Goal: Find specific page/section: Find specific page/section

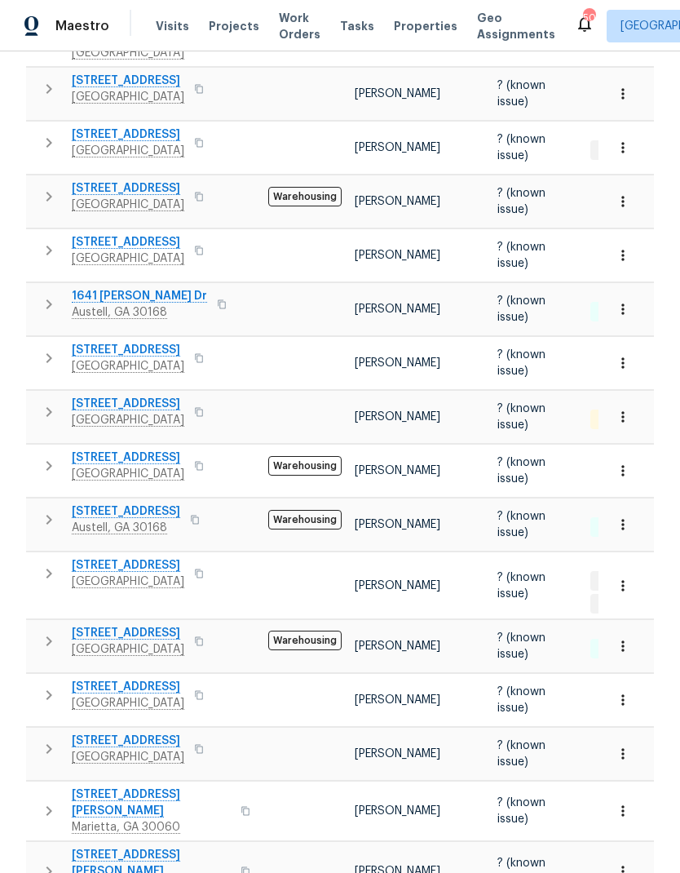
scroll to position [353, 0]
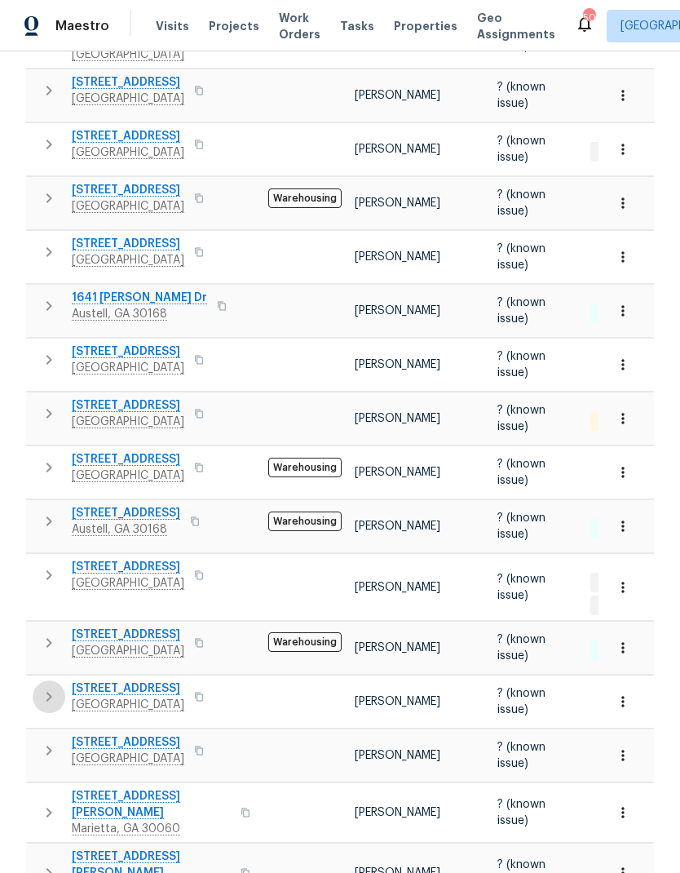
click at [50, 692] on icon "button" at bounding box center [49, 697] width 6 height 10
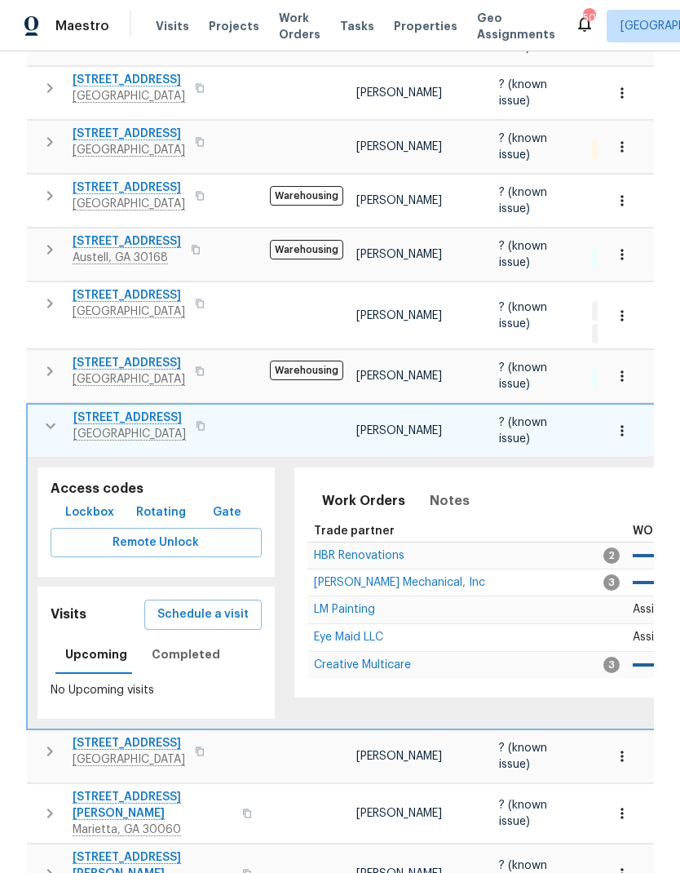
scroll to position [624, 0]
click at [380, 551] on span "HBR Renovations" at bounding box center [359, 556] width 91 height 11
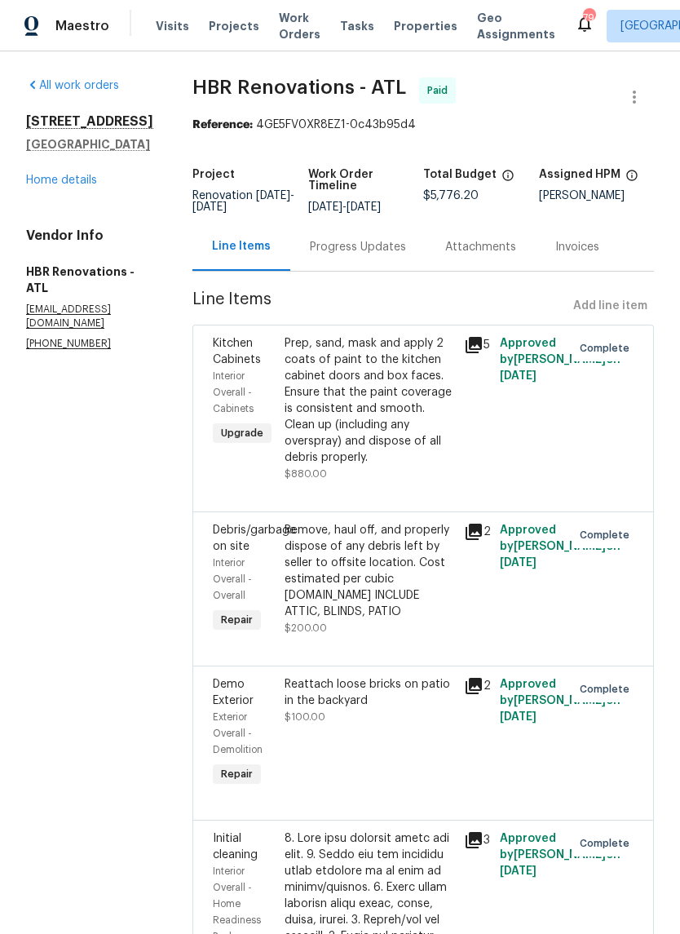
click at [84, 184] on div "3805 Stonewall Ter SE Atlanta, GA 30339 Home details" at bounding box center [89, 150] width 127 height 75
click at [77, 186] on link "Home details" at bounding box center [61, 180] width 71 height 11
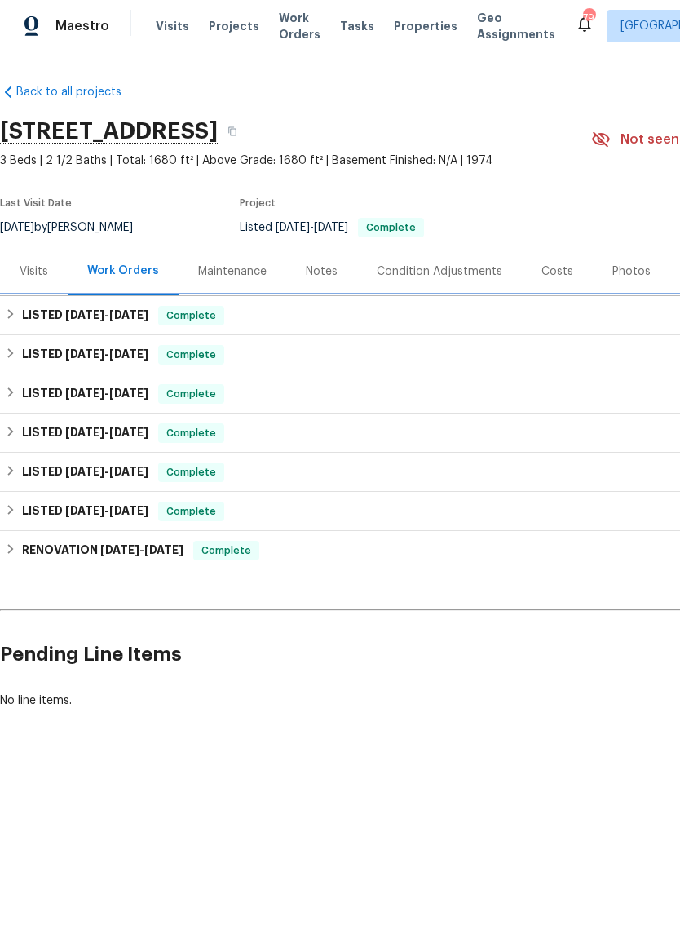
click at [20, 312] on div "LISTED 8/15/25 - 9/12/25 Complete" at bounding box center [461, 316] width 912 height 20
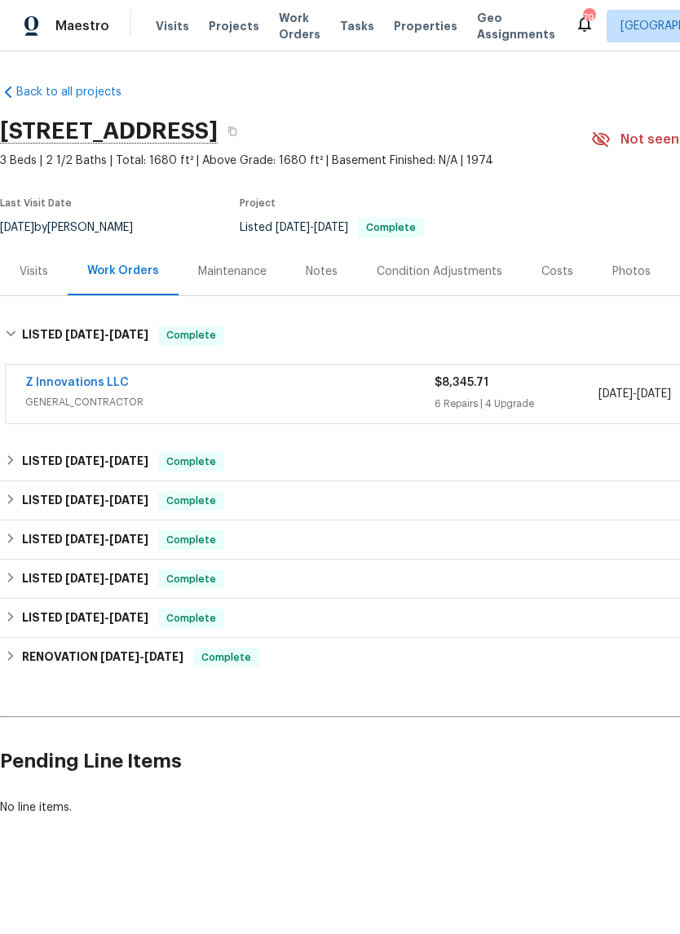
click at [101, 379] on link "Z Innovations LLC" at bounding box center [77, 382] width 104 height 11
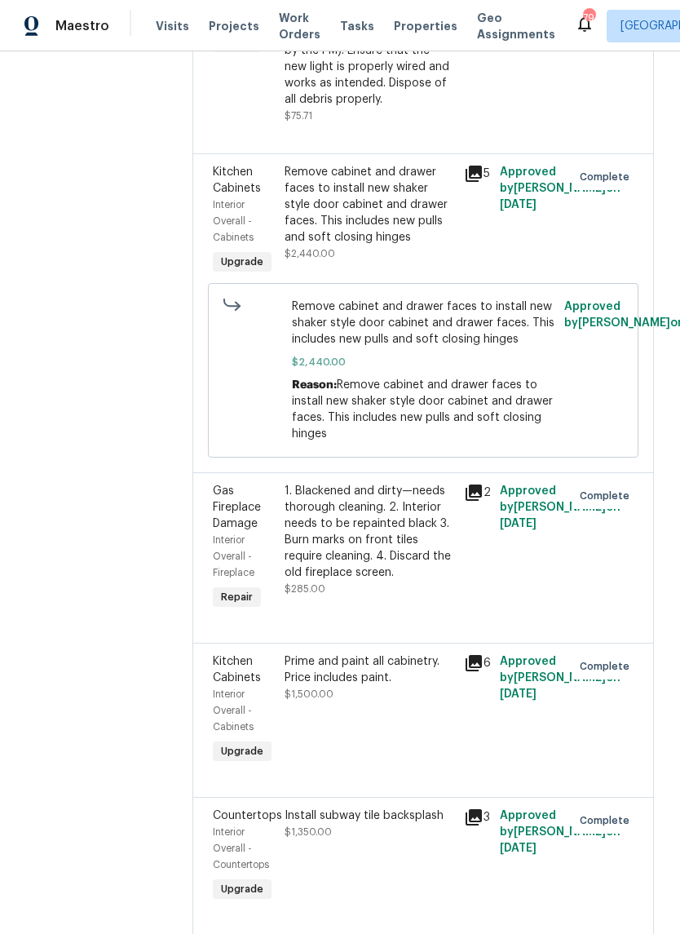
scroll to position [984, 0]
